Goal: Transaction & Acquisition: Purchase product/service

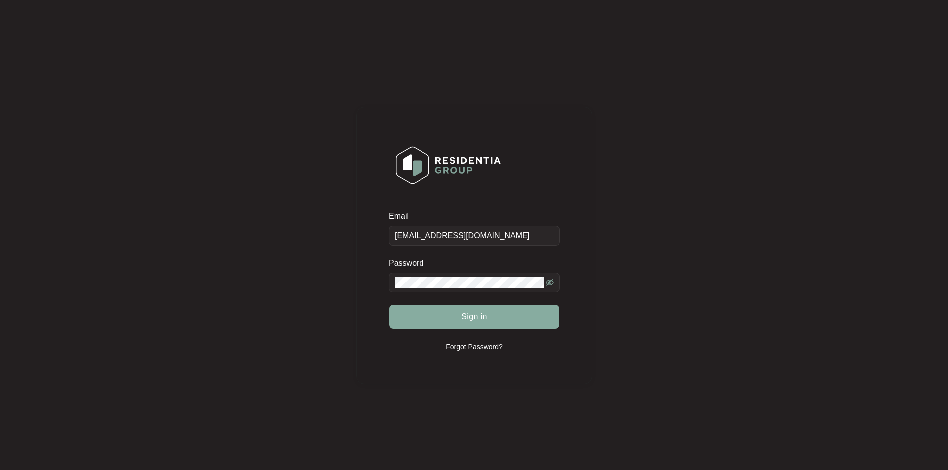
click at [454, 315] on button "Sign in" at bounding box center [474, 317] width 170 height 24
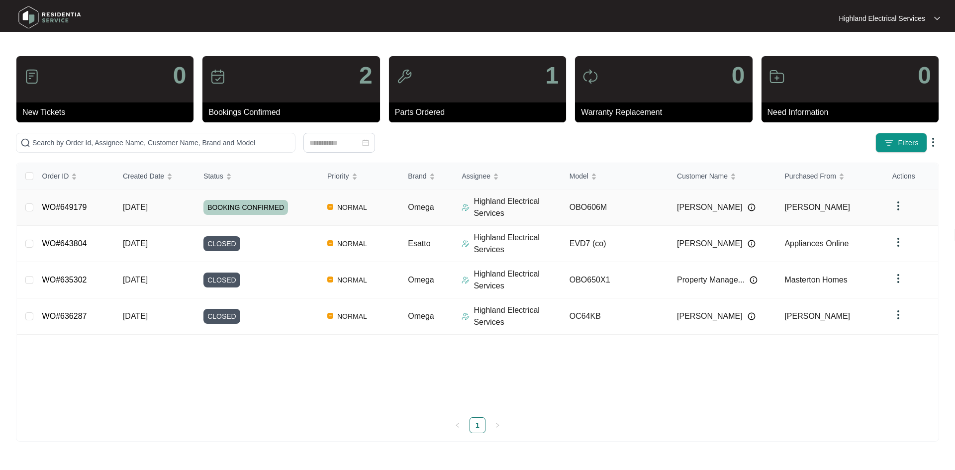
click at [62, 207] on link "WO#649179" at bounding box center [64, 207] width 45 height 8
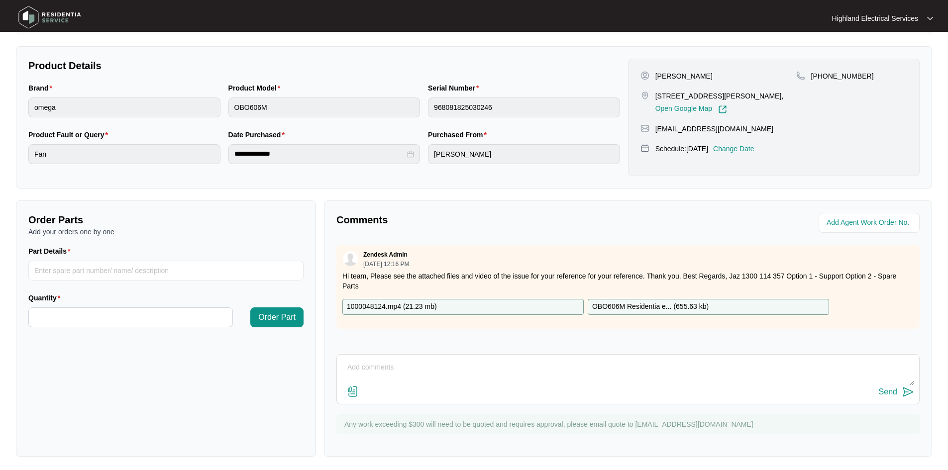
scroll to position [190, 0]
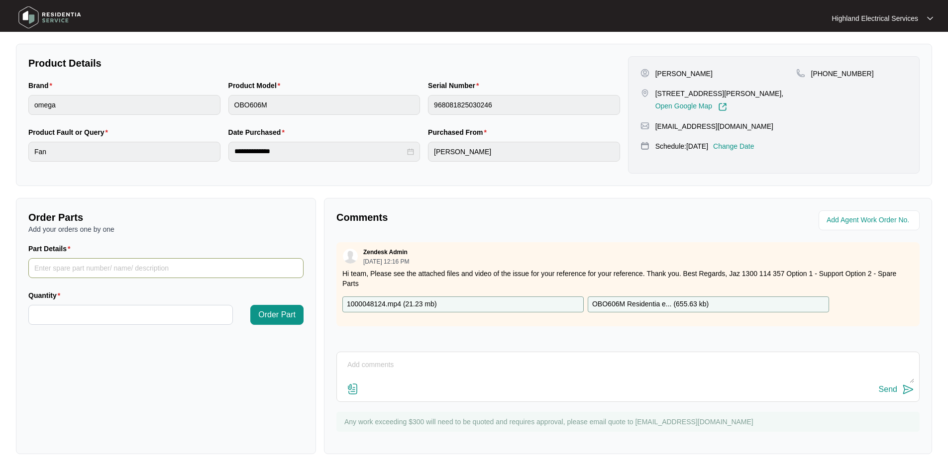
click at [46, 269] on input "Part Details" at bounding box center [165, 268] width 275 height 20
type input "SP20477 Circ Fan"
type input "*"
click at [275, 312] on span "Order Part" at bounding box center [276, 315] width 37 height 12
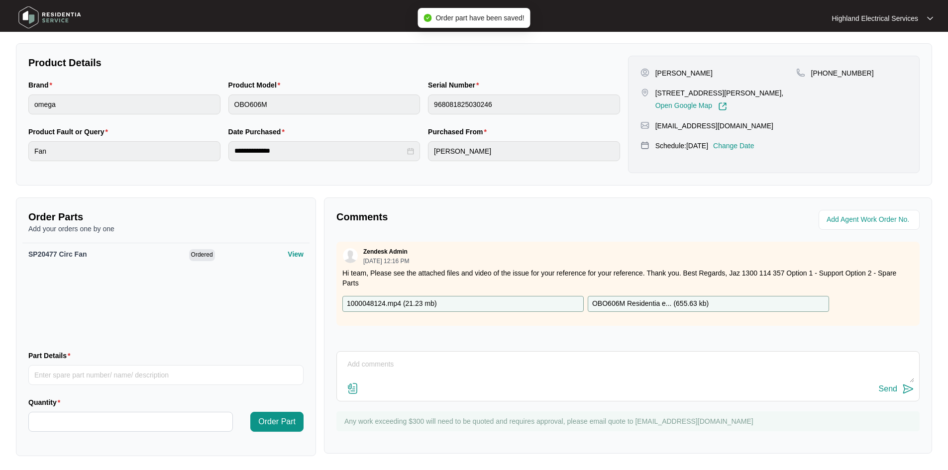
scroll to position [192, 0]
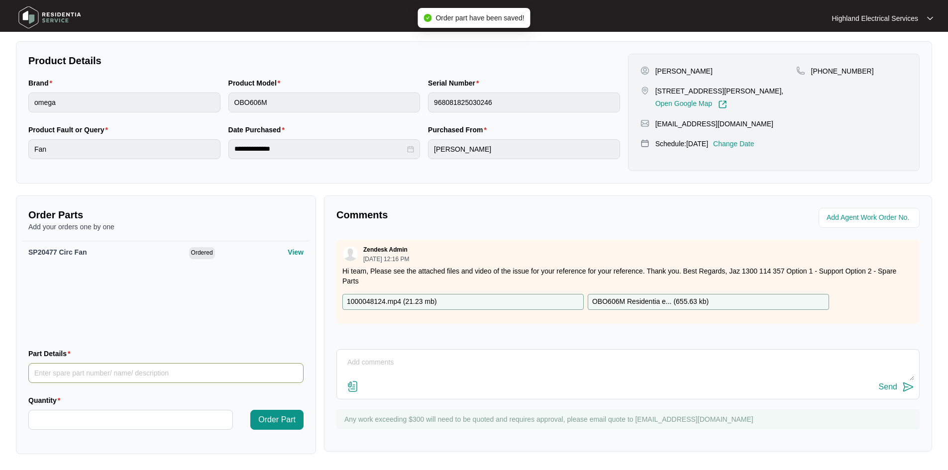
click at [40, 373] on input "Part Details" at bounding box center [165, 373] width 275 height 20
type input "SP20475 Fan Cover"
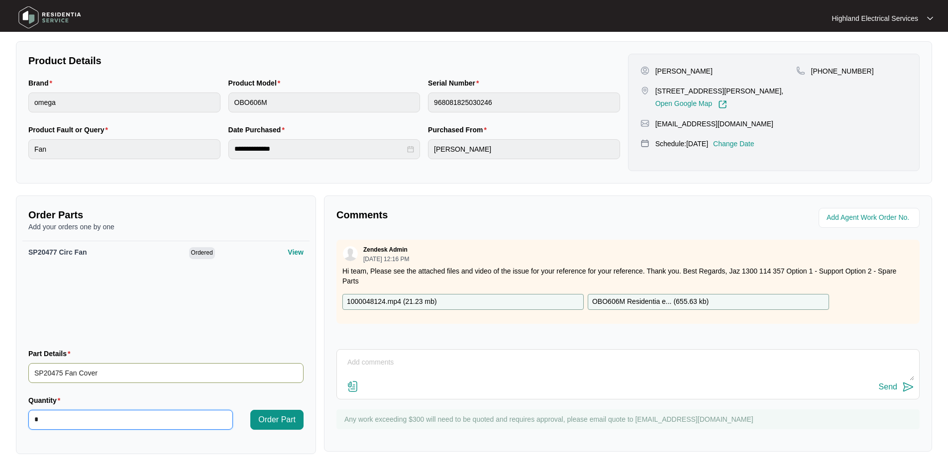
type input "*"
click at [278, 415] on span "Order Part" at bounding box center [276, 420] width 37 height 12
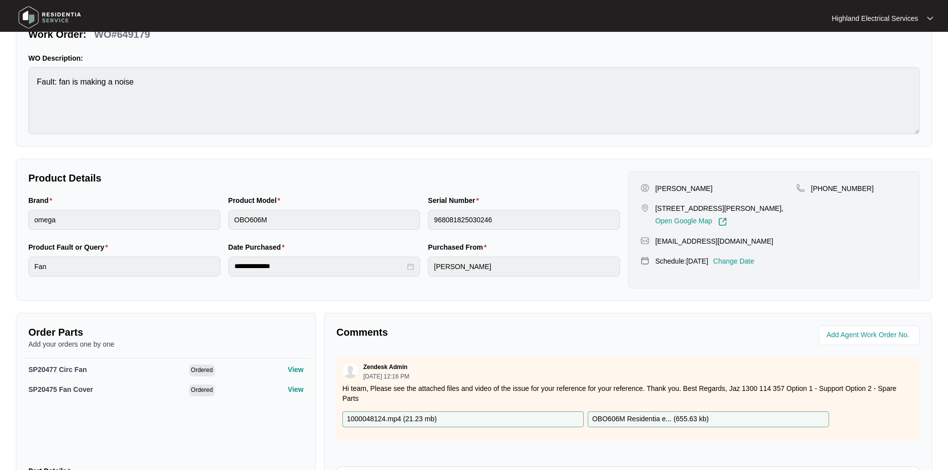
scroll to position [0, 0]
